Goal: Task Accomplishment & Management: Use online tool/utility

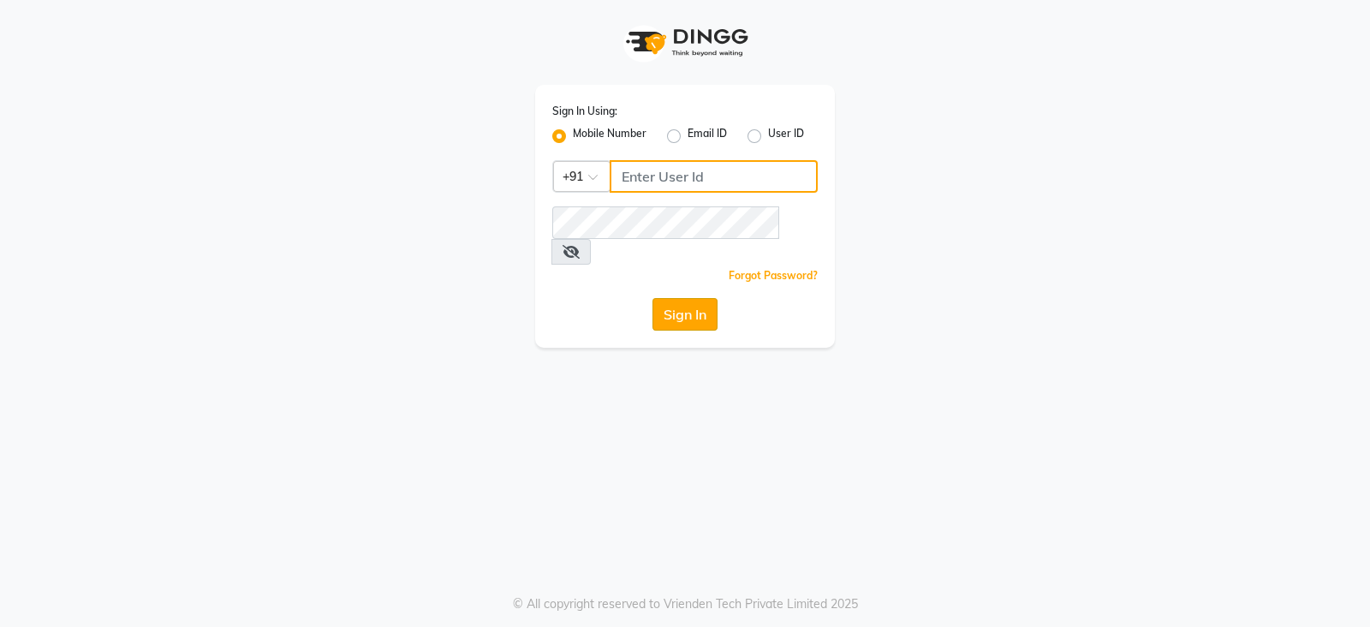
type input "9175245454"
click at [682, 298] on button "Sign In" at bounding box center [684, 314] width 65 height 33
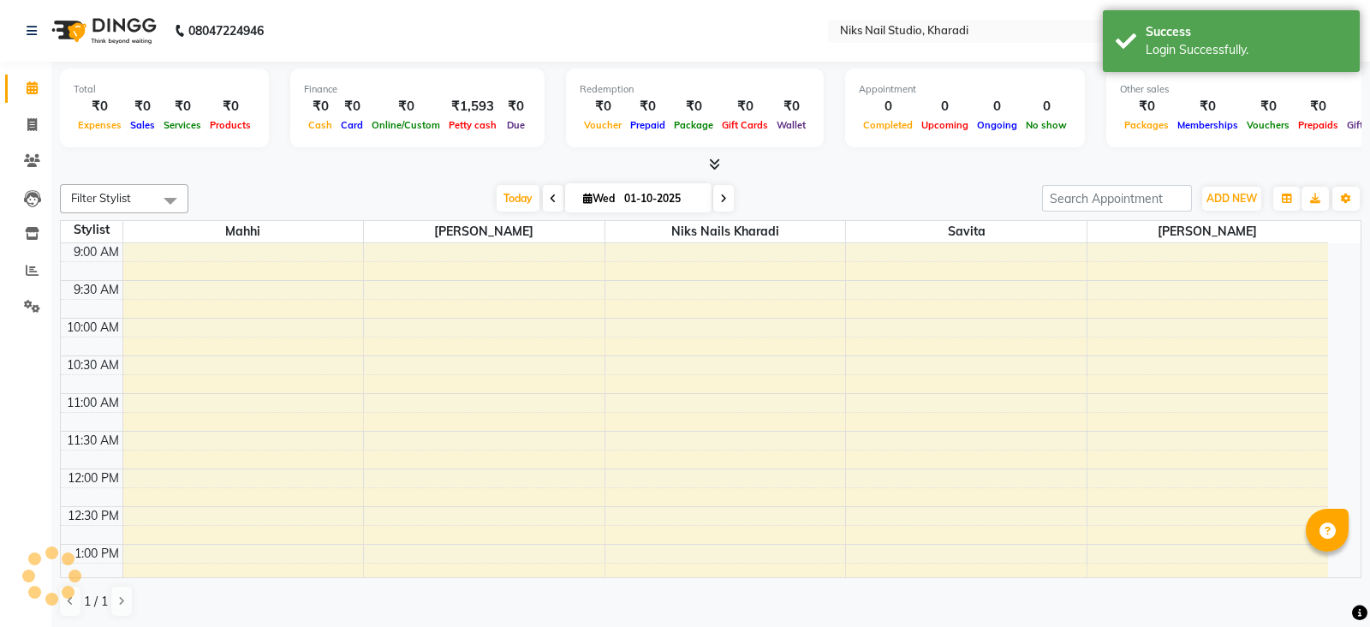
select select "en"
